Goal: Transaction & Acquisition: Book appointment/travel/reservation

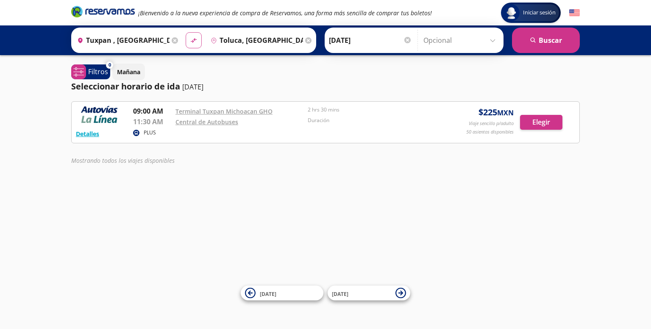
click at [186, 41] on button "material-symbols:compare-arrows-rounded" at bounding box center [194, 40] width 16 height 16
type input "Toluca, [GEOGRAPHIC_DATA]"
type input "Tuxpan , [GEOGRAPHIC_DATA]"
click at [229, 43] on input "Tuxpan , [GEOGRAPHIC_DATA]" at bounding box center [255, 40] width 96 height 21
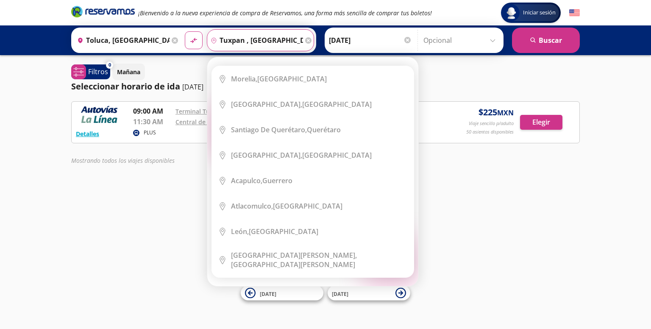
click at [305, 41] on icon at bounding box center [308, 40] width 6 height 6
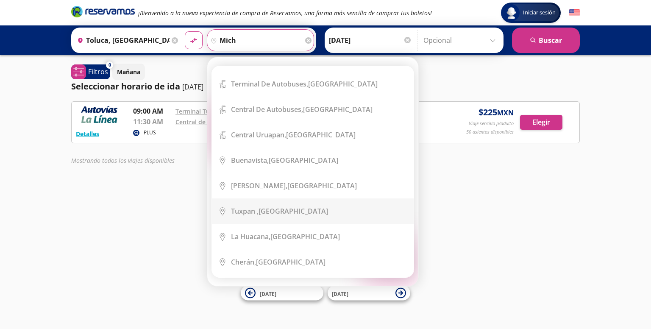
scroll to position [481, 0]
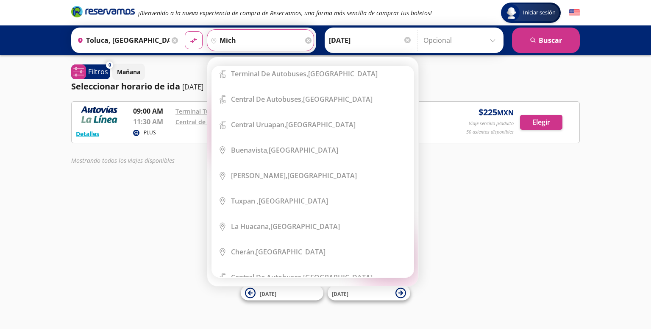
type input "mich"
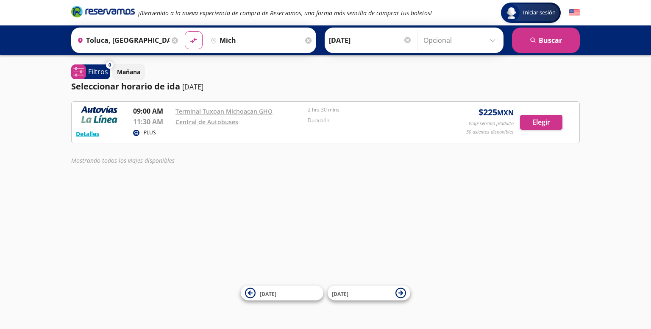
click at [499, 207] on div "Iniciar sesión Iniciar sesión ¡Bienvenido a la nueva experiencia de compra de R…" at bounding box center [325, 164] width 651 height 329
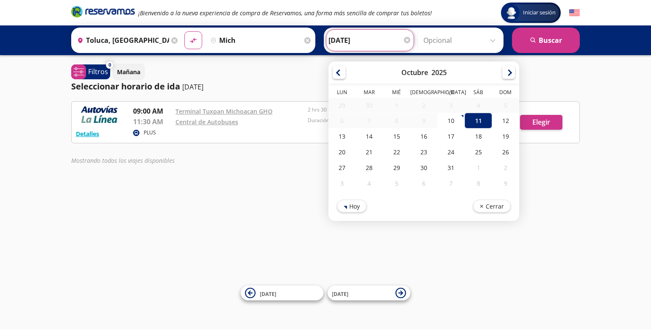
click at [377, 34] on input "[DATE]" at bounding box center [370, 40] width 83 height 21
click at [504, 123] on div "12" at bounding box center [505, 121] width 27 height 16
type input "[DATE]"
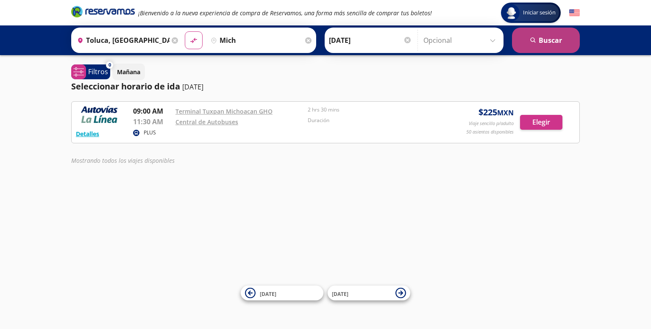
click at [529, 46] on button "search [GEOGRAPHIC_DATA]" at bounding box center [546, 40] width 68 height 25
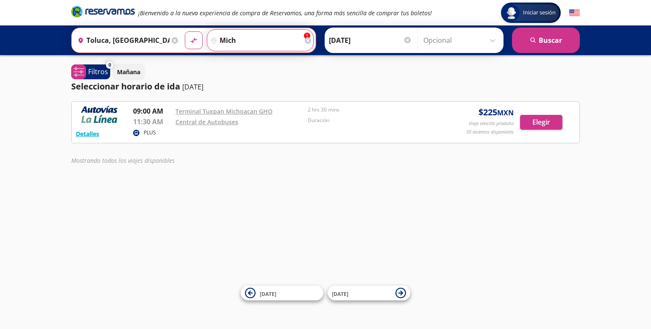
click at [295, 43] on input "mich" at bounding box center [254, 40] width 95 height 21
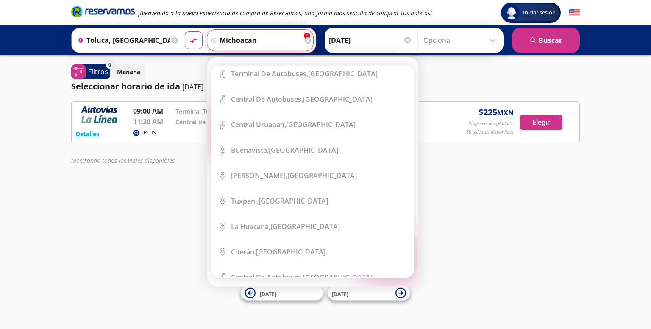
type input "michoacan"
click at [485, 214] on div "Iniciar sesión Iniciar sesión ¡Bienvenido a la nueva experiencia de compra de R…" at bounding box center [325, 164] width 651 height 329
